Goal: Transaction & Acquisition: Purchase product/service

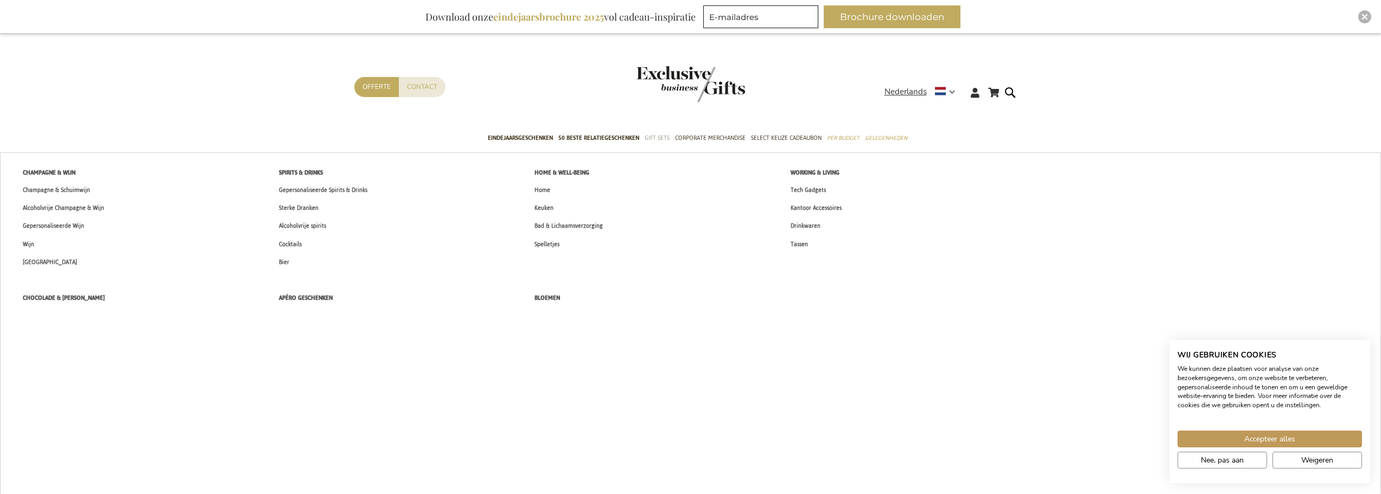
click at [665, 136] on span "Gift Sets" at bounding box center [657, 137] width 25 height 11
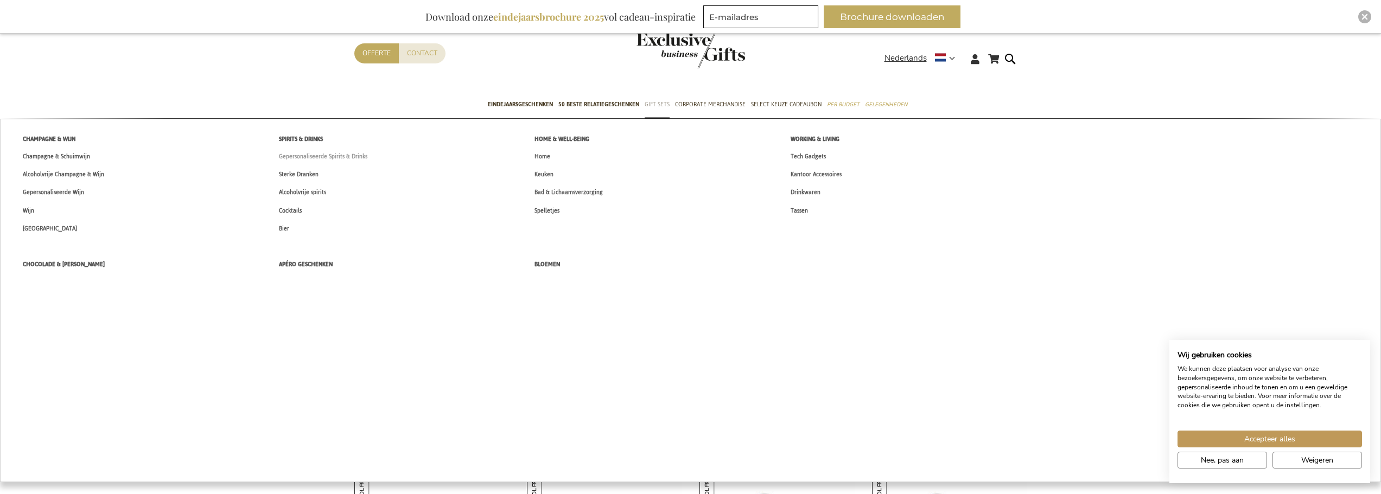
click at [302, 156] on span "Gepersonaliseerde Spirits & Drinks" at bounding box center [323, 156] width 88 height 11
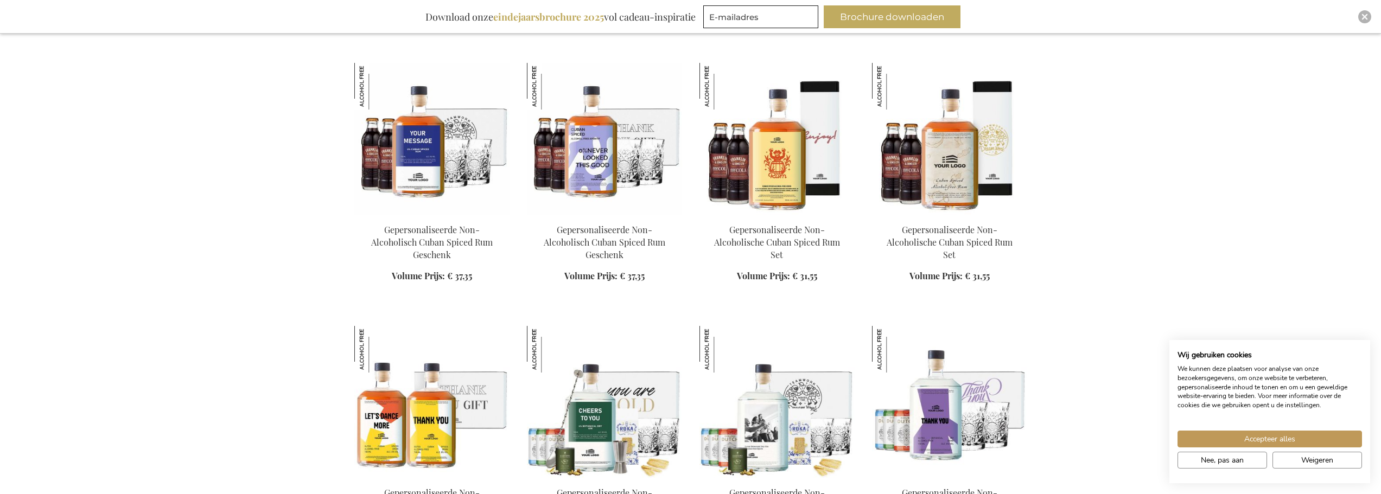
scroll to position [922, 0]
